Goal: Browse casually: Explore the website without a specific task or goal

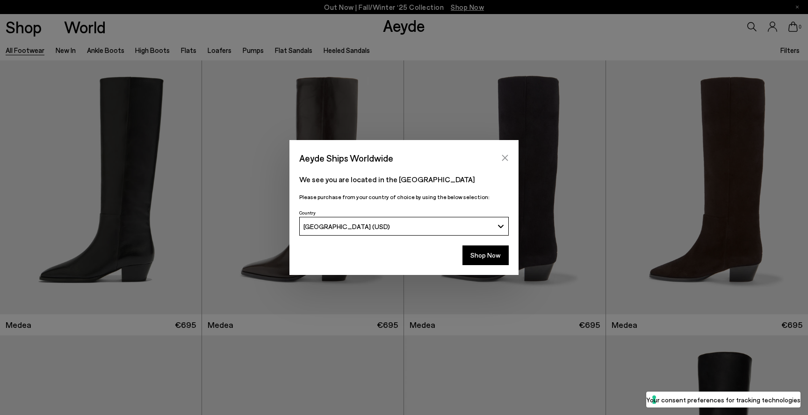
click at [502, 158] on icon "Close" at bounding box center [505, 157] width 7 height 7
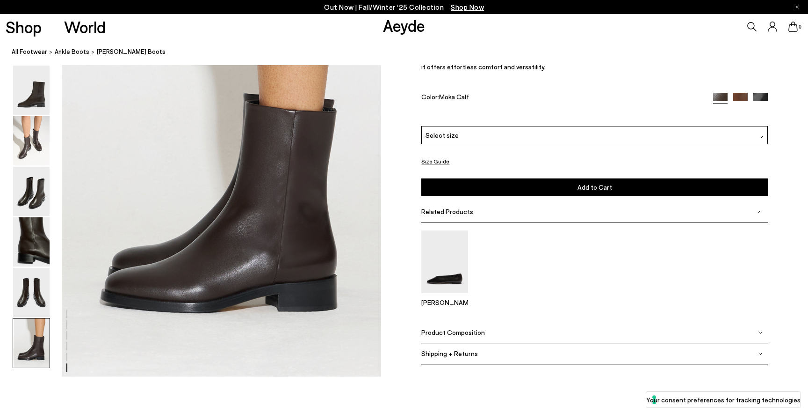
scroll to position [2252, 0]
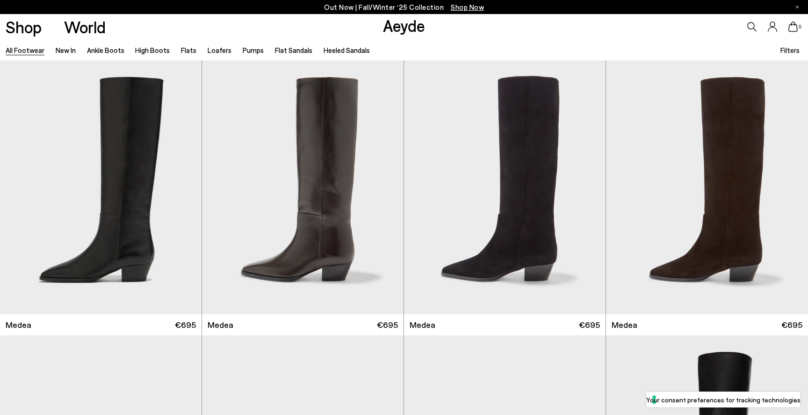
scroll to position [1660, 0]
